Goal: Task Accomplishment & Management: Manage account settings

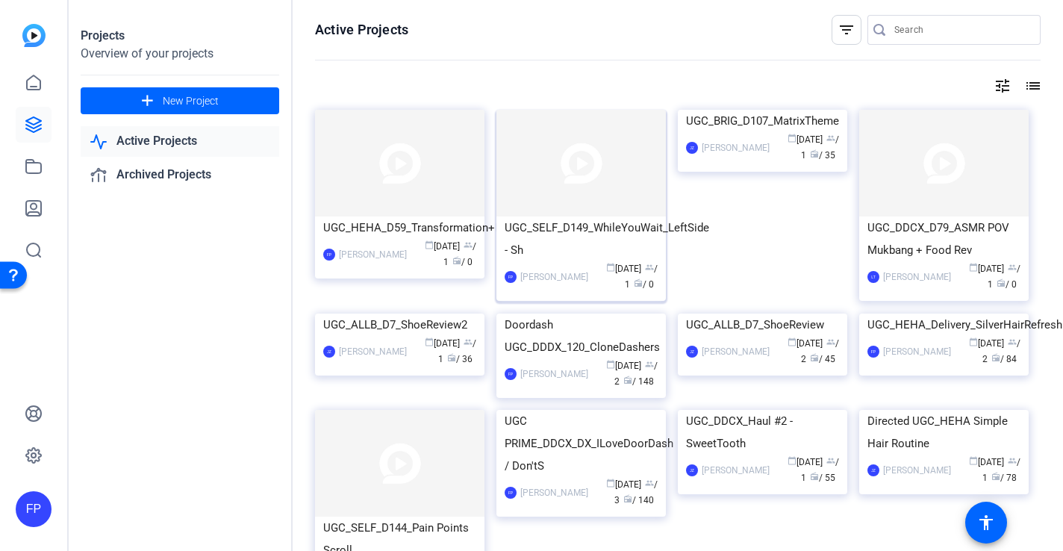
click at [566, 158] on img at bounding box center [580, 163] width 169 height 107
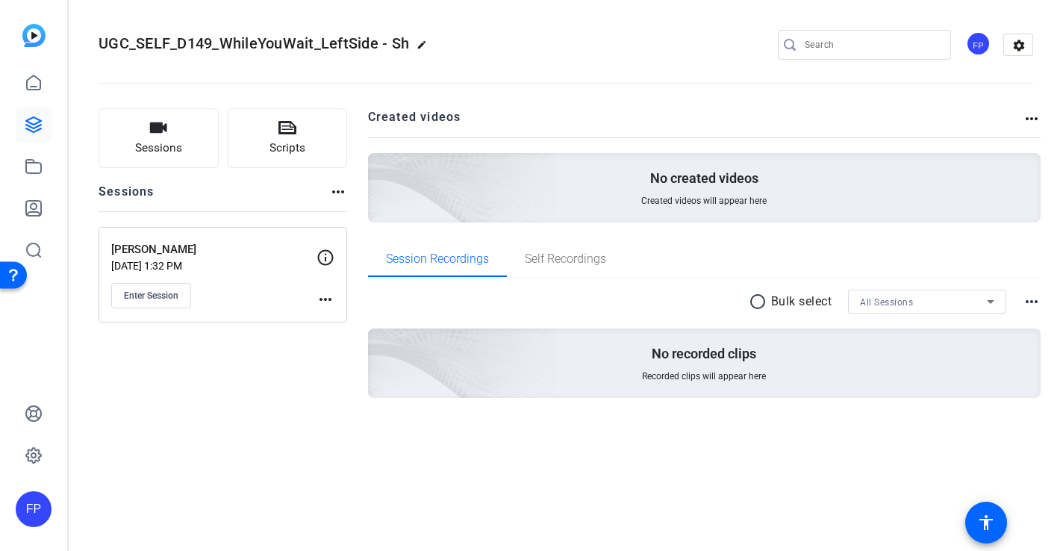
click at [328, 296] on mat-icon "more_horiz" at bounding box center [325, 299] width 18 height 18
click at [363, 320] on span "Edit Session" at bounding box center [362, 321] width 68 height 18
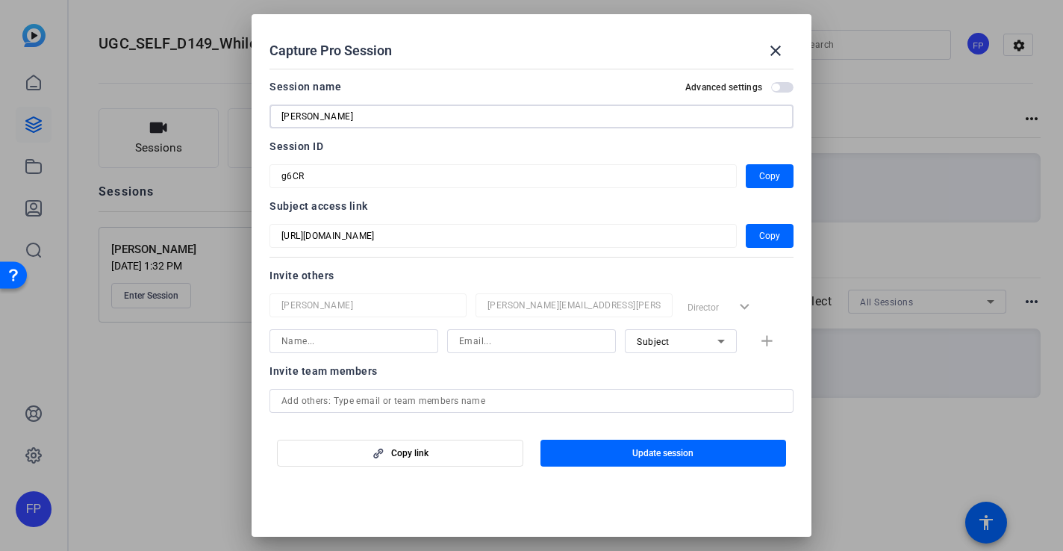
click at [281, 115] on input "[PERSON_NAME]" at bounding box center [531, 116] width 500 height 18
paste input "9973914993"
type input "9973914993-[PERSON_NAME]"
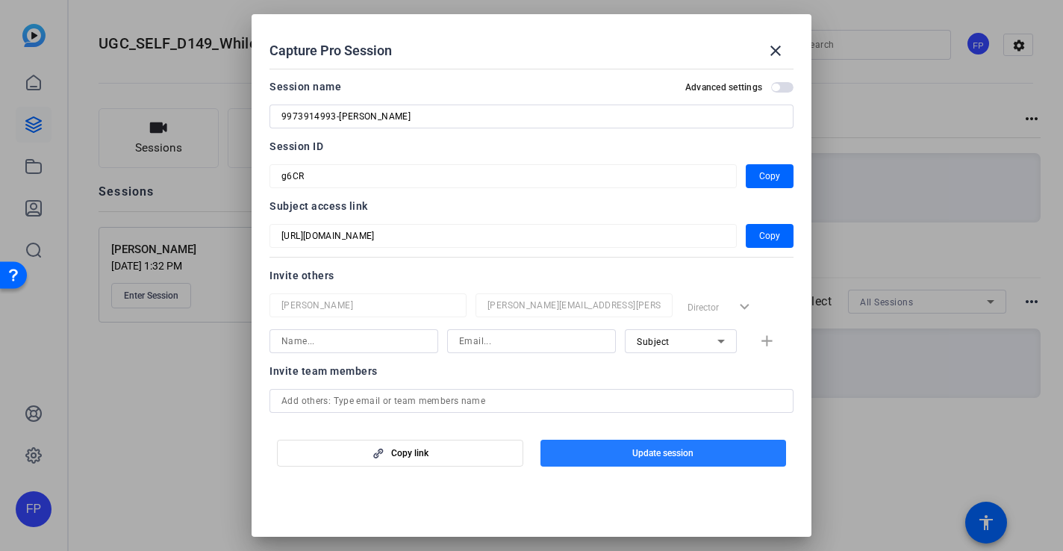
click at [693, 449] on span "Update session" at bounding box center [662, 453] width 61 height 12
